Goal: Use online tool/utility: Utilize a website feature to perform a specific function

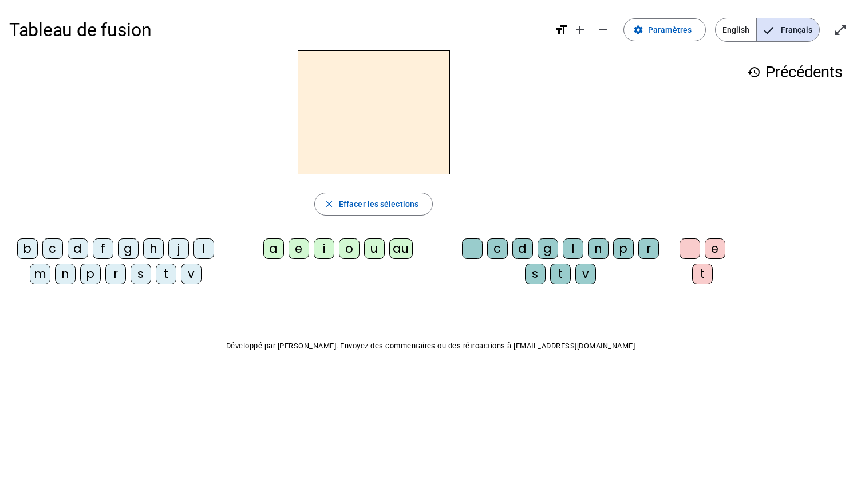
click at [328, 244] on div "i" at bounding box center [324, 248] width 21 height 21
click at [568, 241] on div "l" at bounding box center [573, 248] width 21 height 21
click at [46, 267] on div "m" at bounding box center [40, 273] width 21 height 21
click at [278, 235] on div "a e i o u au" at bounding box center [341, 251] width 228 height 34
click at [278, 245] on div "a" at bounding box center [273, 248] width 21 height 21
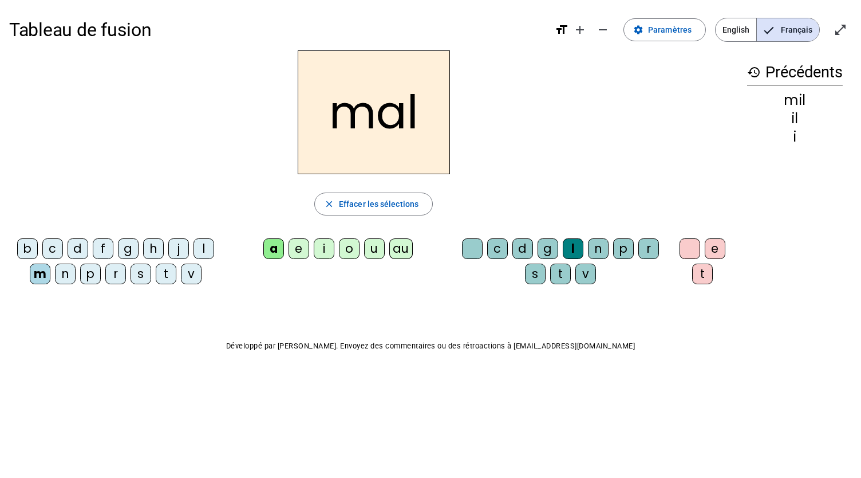
click at [481, 250] on div at bounding box center [472, 248] width 21 height 21
click at [218, 250] on div "b c d f g h j l m n p r s t v" at bounding box center [118, 263] width 208 height 50
click at [196, 251] on div "l" at bounding box center [204, 248] width 21 height 21
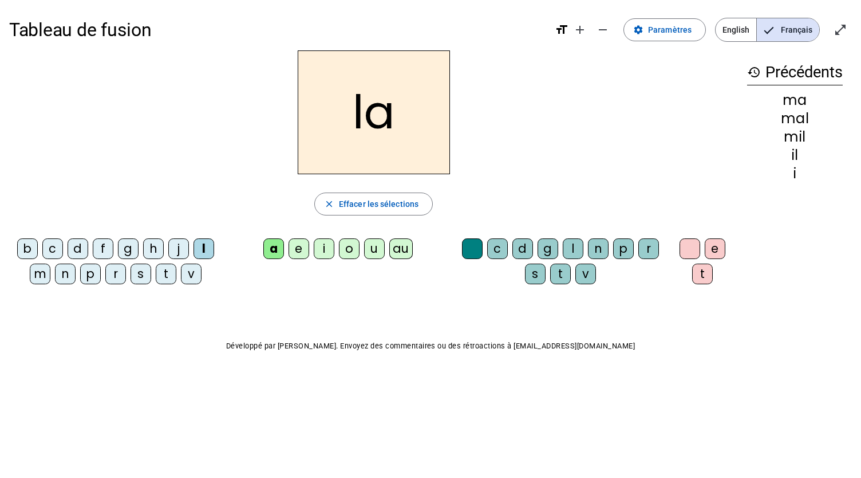
click at [378, 247] on div "u" at bounding box center [374, 248] width 21 height 21
click at [72, 247] on div "d" at bounding box center [78, 248] width 21 height 21
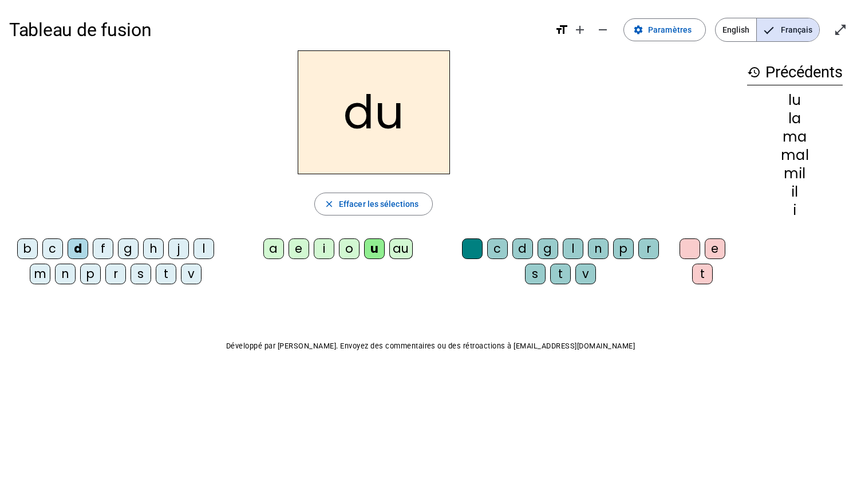
click at [157, 267] on div "t" at bounding box center [166, 273] width 21 height 21
click at [296, 247] on div "e" at bounding box center [299, 248] width 21 height 21
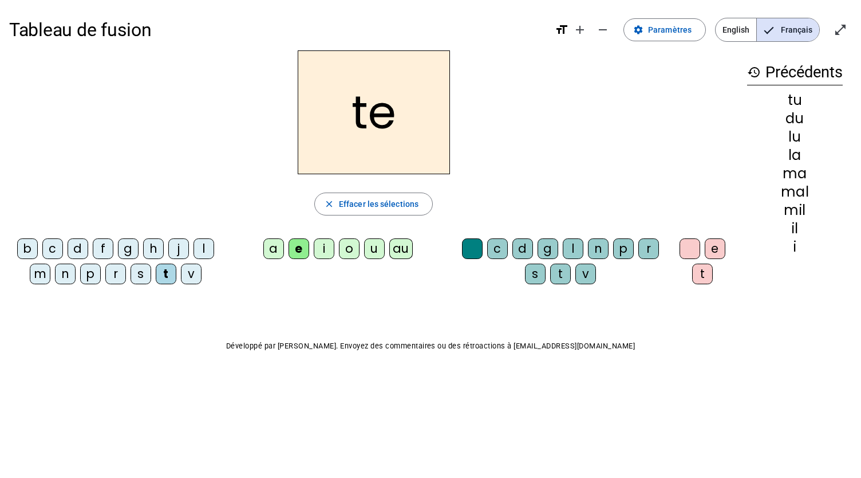
click at [76, 248] on div "d" at bounding box center [78, 248] width 21 height 21
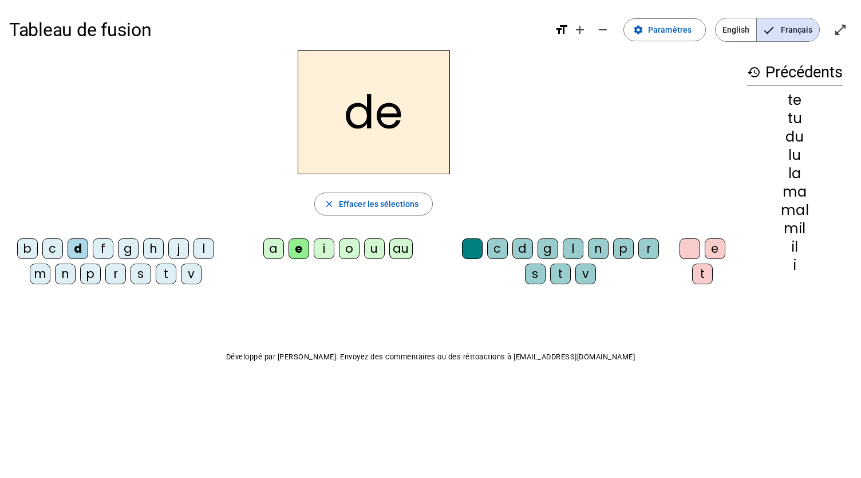
click at [175, 245] on div "j" at bounding box center [178, 248] width 21 height 21
click at [373, 247] on div "u" at bounding box center [374, 248] width 21 height 21
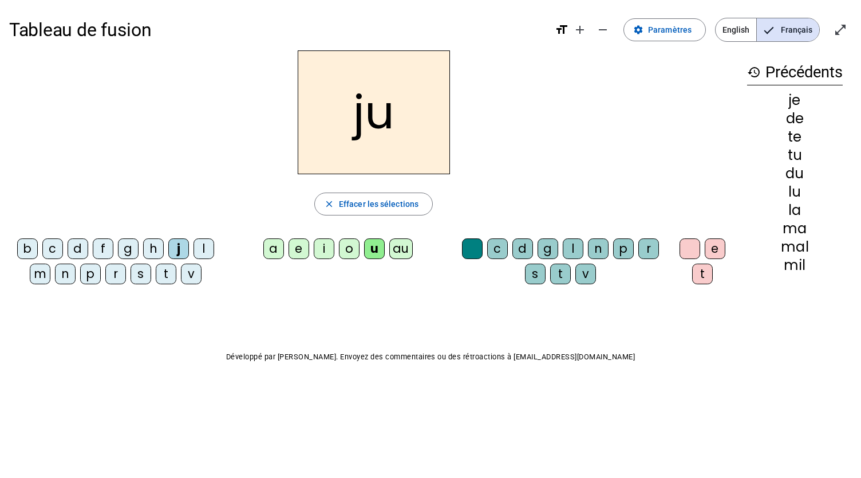
click at [540, 273] on div "s" at bounding box center [535, 273] width 21 height 21
click at [518, 124] on div "jus" at bounding box center [373, 112] width 729 height 124
